Goal: Find specific page/section: Find specific page/section

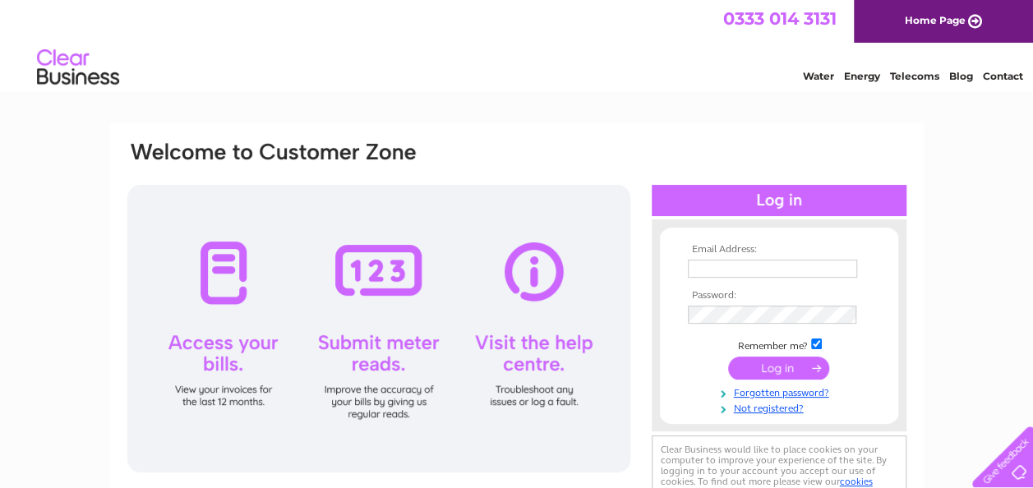
type input "[EMAIL_ADDRESS][DOMAIN_NAME]"
click at [786, 370] on input "submit" at bounding box center [778, 368] width 101 height 23
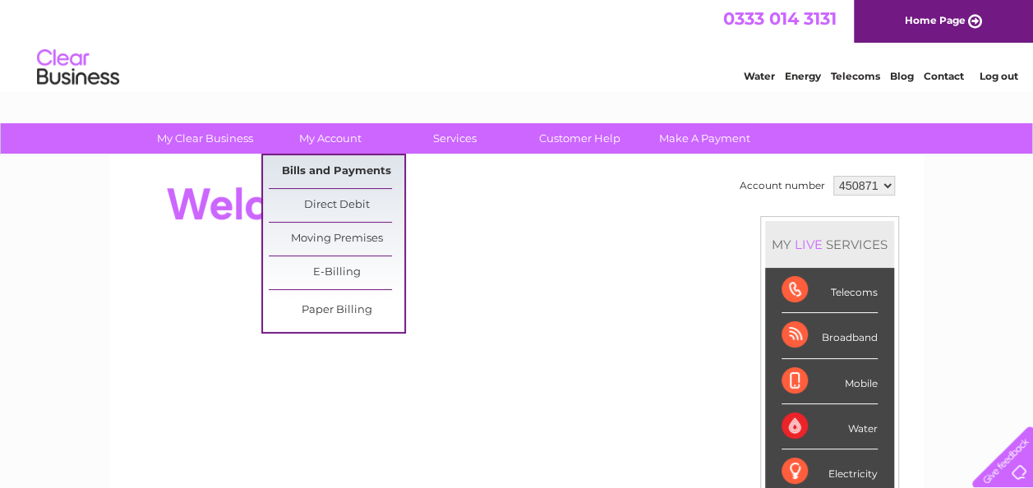
click at [338, 170] on link "Bills and Payments" at bounding box center [337, 171] width 136 height 33
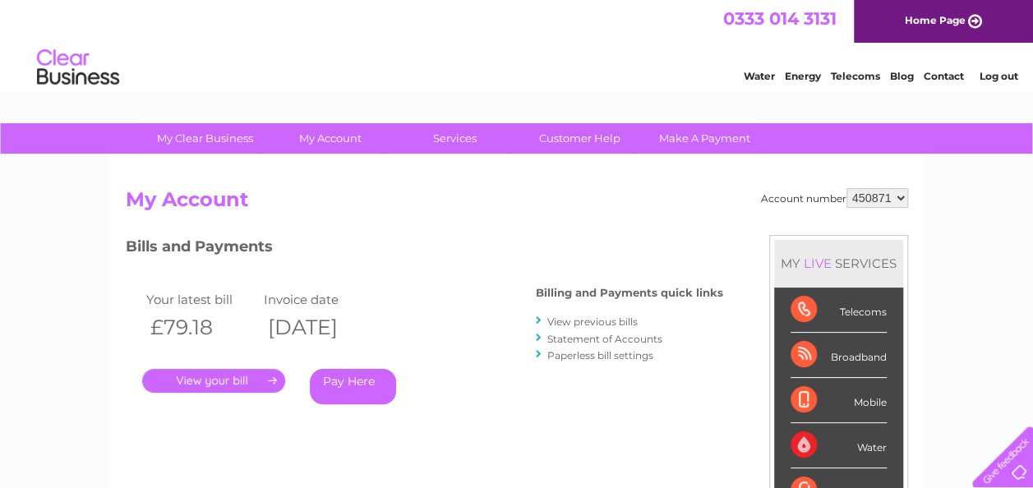
click at [186, 380] on link "." at bounding box center [213, 381] width 143 height 24
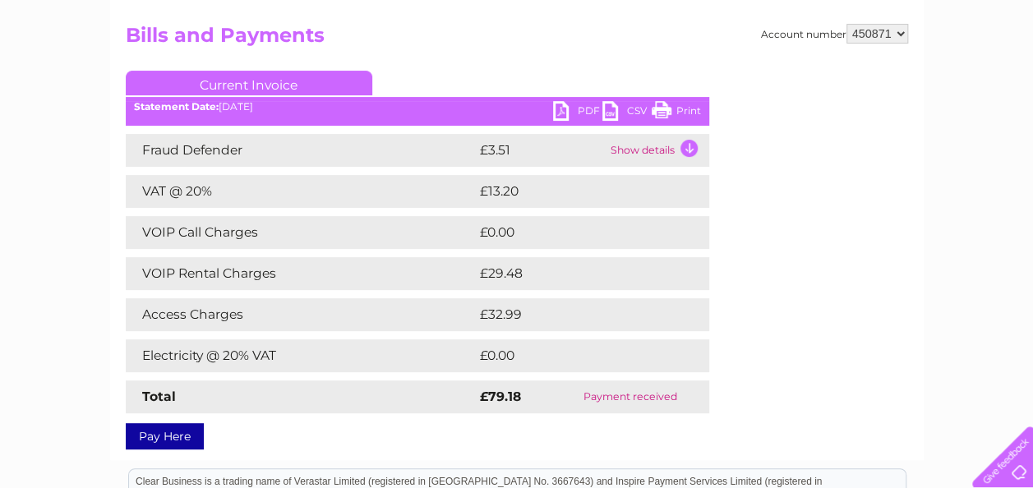
scroll to position [157, 0]
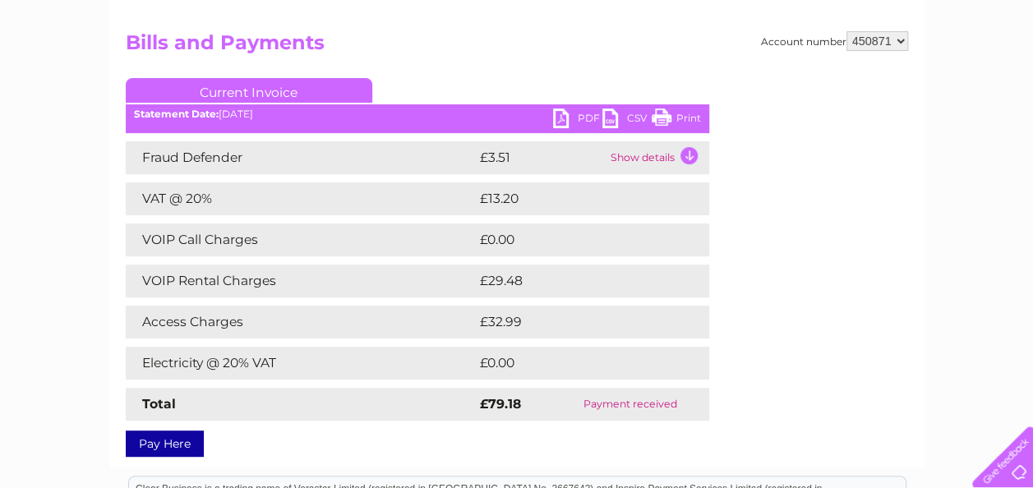
click at [665, 117] on link "Print" at bounding box center [676, 120] width 49 height 24
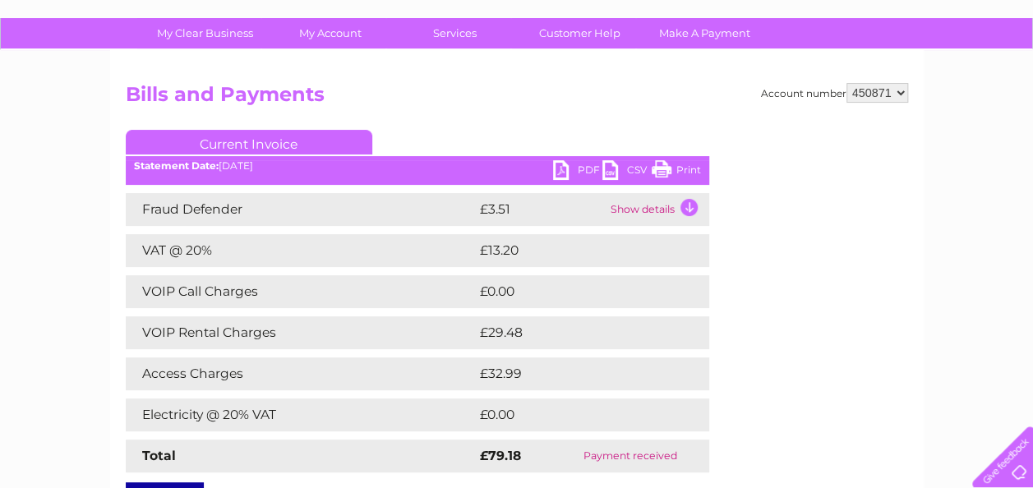
scroll to position [0, 0]
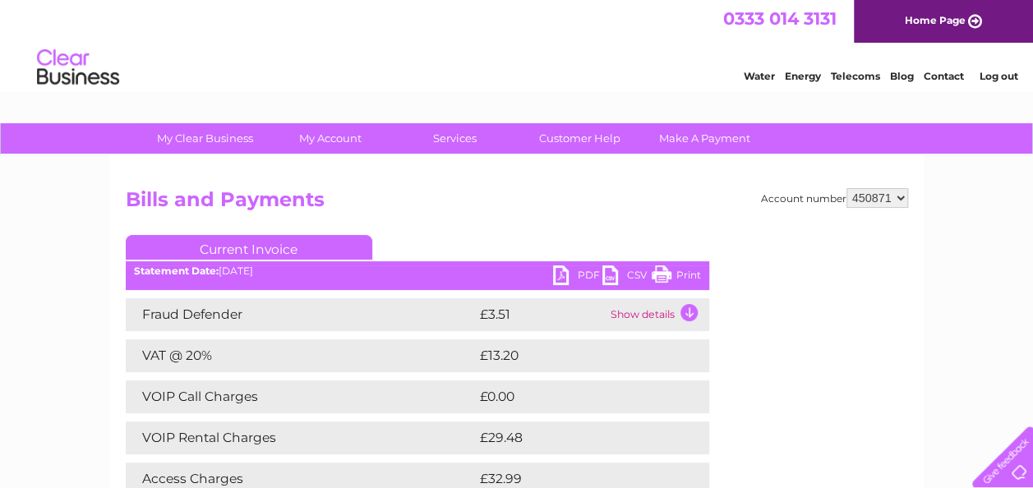
click at [997, 77] on link "Log out" at bounding box center [998, 76] width 39 height 12
